Goal: Task Accomplishment & Management: Use online tool/utility

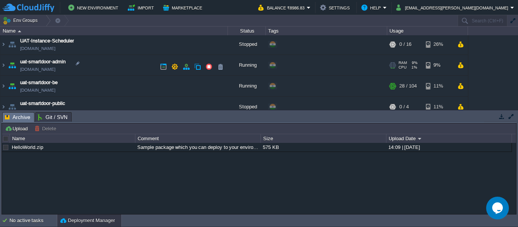
scroll to position [83, 0]
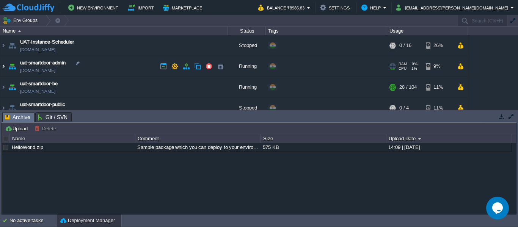
click at [5, 66] on img at bounding box center [3, 66] width 6 height 20
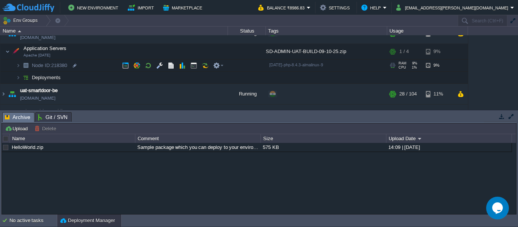
scroll to position [116, 0]
click at [17, 77] on img at bounding box center [18, 78] width 5 height 12
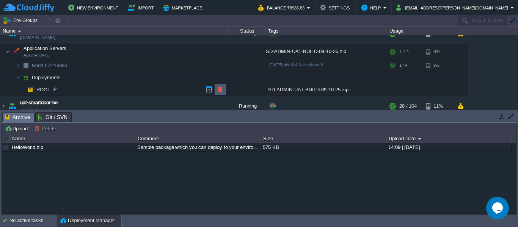
click at [223, 86] on td at bounding box center [219, 89] width 11 height 11
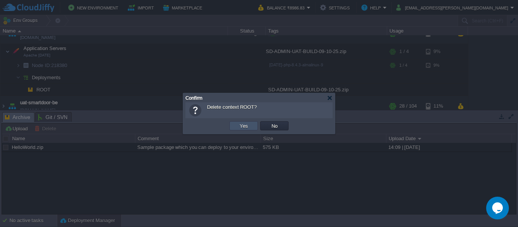
click at [246, 128] on button "Yes" at bounding box center [243, 125] width 13 height 7
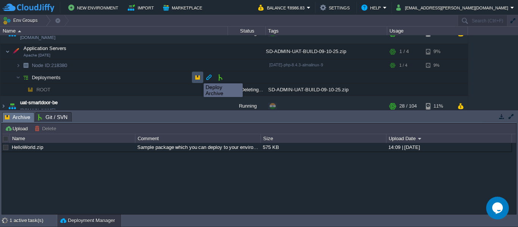
click at [198, 77] on button "button" at bounding box center [197, 77] width 7 height 7
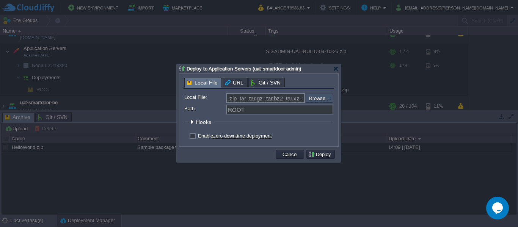
click at [321, 100] on input "file" at bounding box center [285, 98] width 96 height 9
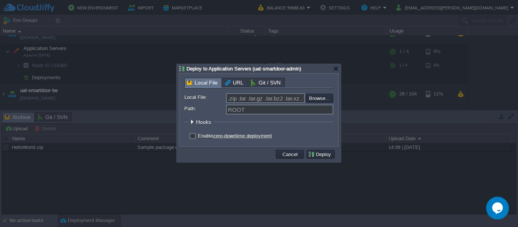
type input "C:\fakepath\SD-ADMIN-UAT-BUILD-10-10-25.zip"
type input "SD-ADMIN-UAT-BUILD-10-10-25.zip"
click at [318, 152] on button "Deploy" at bounding box center [320, 154] width 25 height 7
